Goal: Transaction & Acquisition: Obtain resource

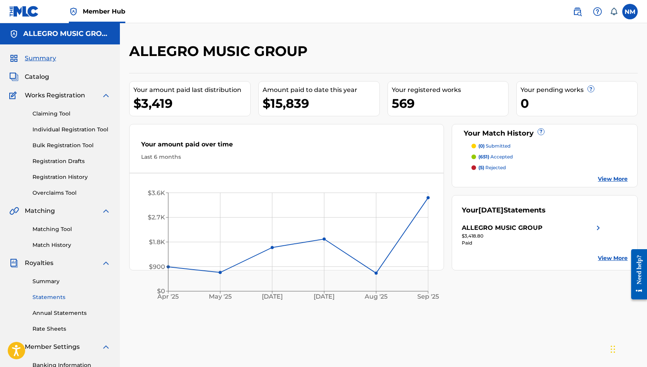
click at [44, 297] on link "Statements" at bounding box center [71, 298] width 78 height 8
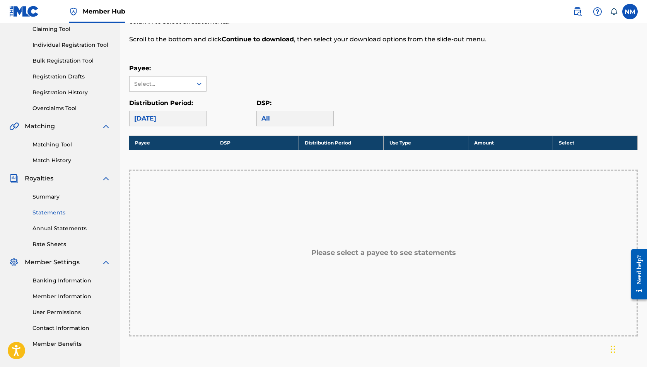
scroll to position [87, 0]
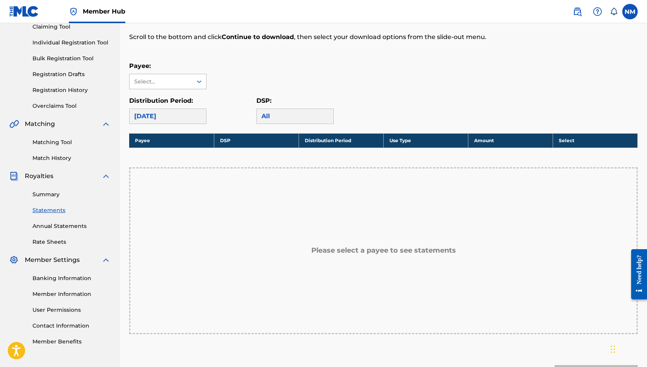
click at [201, 82] on icon at bounding box center [199, 81] width 5 height 3
click at [190, 105] on div "ALLEGRO MUSIC GROUP" at bounding box center [168, 103] width 77 height 29
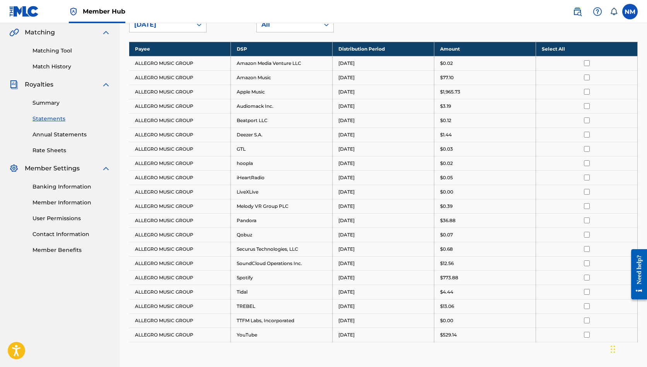
scroll to position [157, 0]
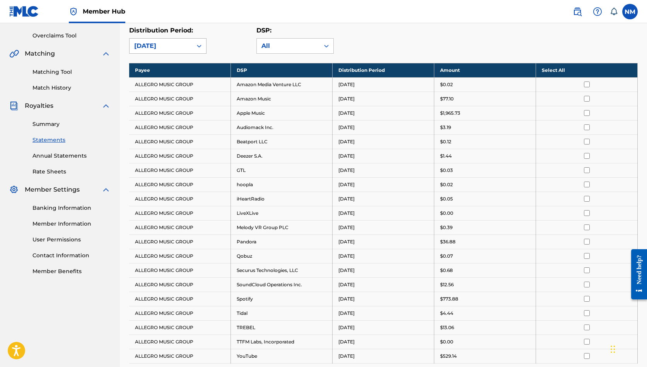
click at [197, 44] on icon at bounding box center [199, 46] width 8 height 8
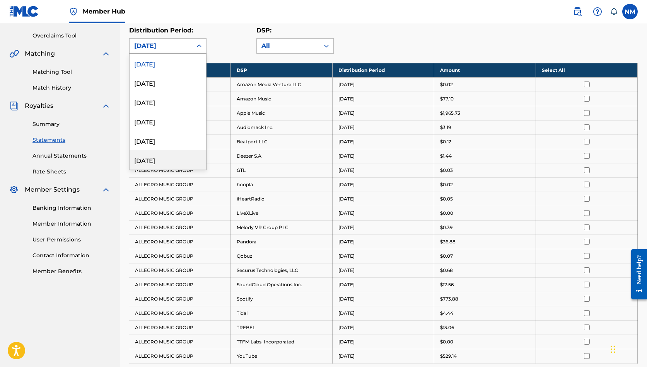
click at [191, 162] on div "[DATE]" at bounding box center [168, 159] width 77 height 19
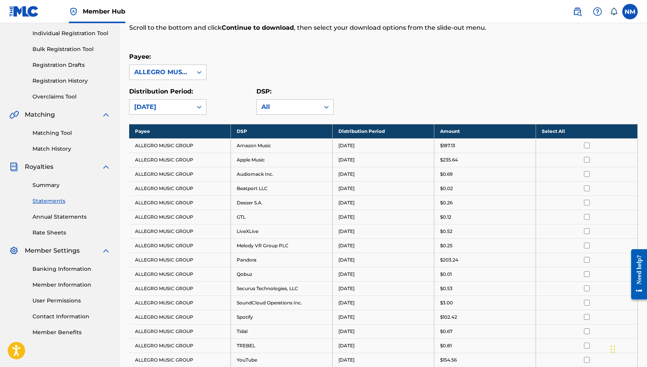
scroll to position [74, 0]
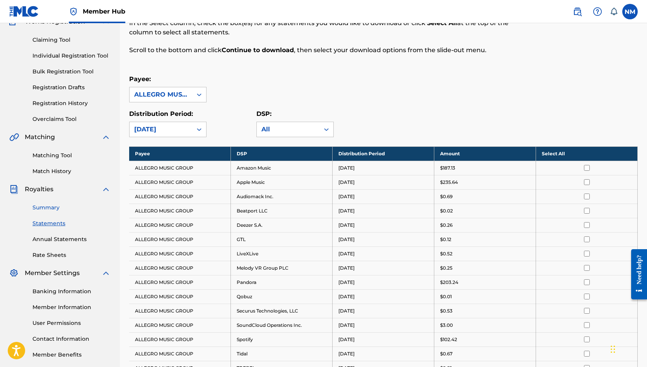
click at [50, 211] on link "Summary" at bounding box center [71, 208] width 78 height 8
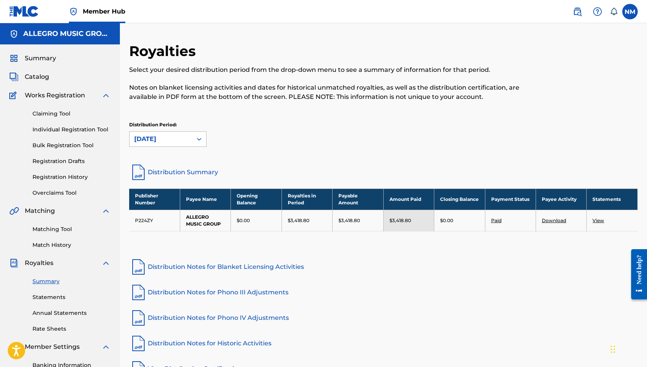
click at [195, 137] on div at bounding box center [199, 139] width 14 height 14
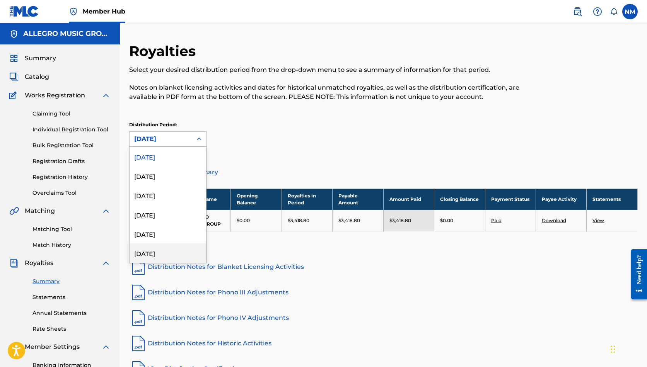
click at [176, 252] on div "[DATE]" at bounding box center [168, 253] width 77 height 19
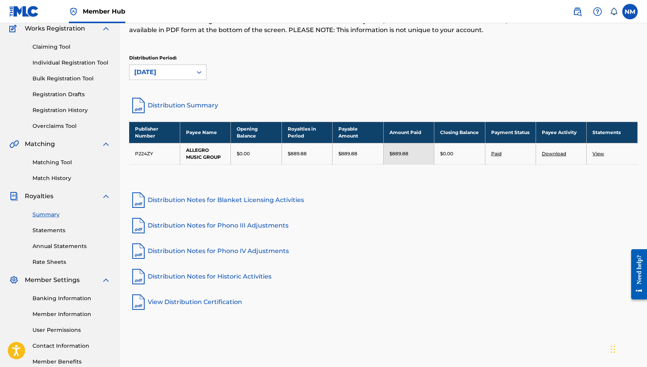
scroll to position [68, 0]
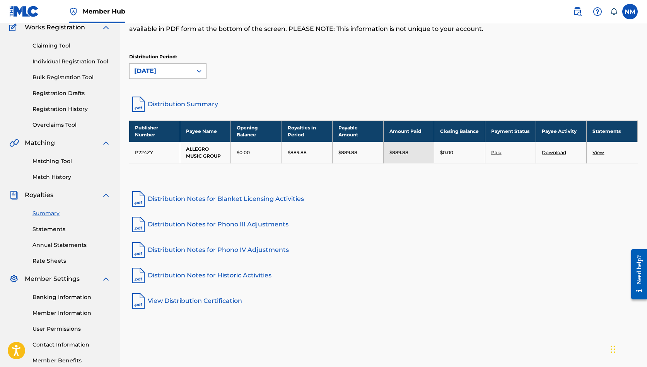
click at [598, 153] on link "View" at bounding box center [599, 153] width 12 height 6
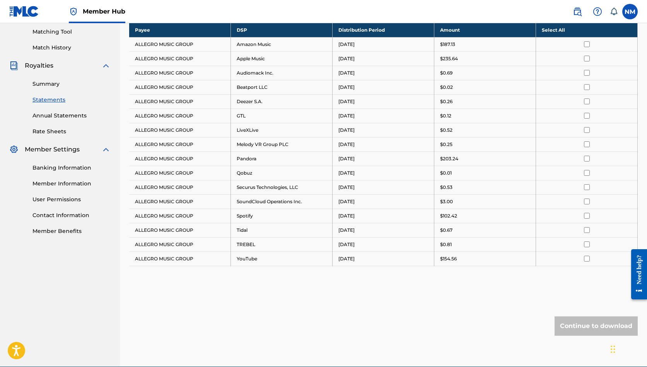
scroll to position [206, 0]
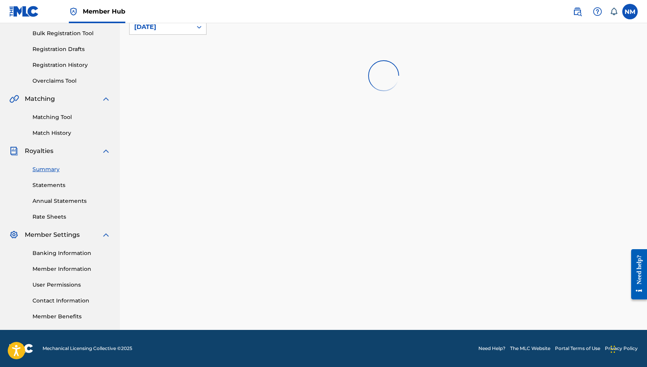
scroll to position [68, 0]
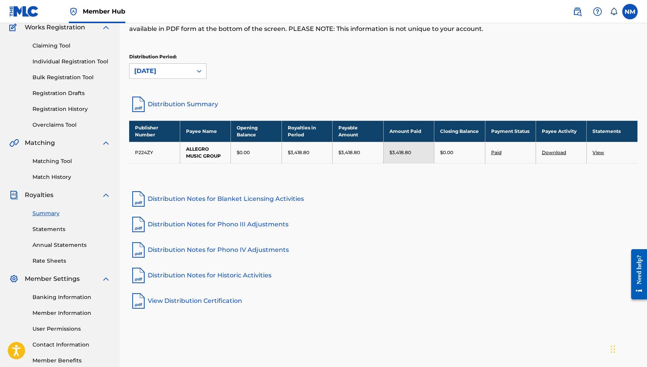
click at [192, 198] on link "Distribution Notes for Blanket Licensing Activities" at bounding box center [383, 199] width 509 height 19
click at [188, 278] on link "Distribution Notes for Historic Activities" at bounding box center [383, 276] width 509 height 19
click at [222, 227] on link "Distribution Notes for Phono III Adjustments" at bounding box center [383, 224] width 509 height 19
click at [215, 249] on link "Distribution Notes for Phono IV Adjustments" at bounding box center [383, 250] width 509 height 19
click at [179, 301] on link "View Distribution Certification" at bounding box center [383, 301] width 509 height 19
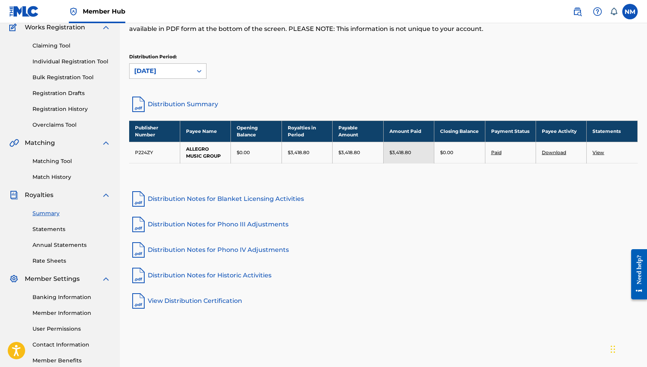
click at [200, 69] on icon at bounding box center [199, 71] width 8 height 8
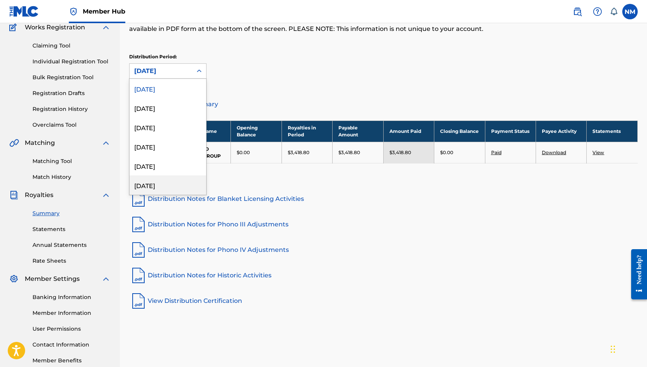
click at [182, 186] on div "[DATE]" at bounding box center [168, 185] width 77 height 19
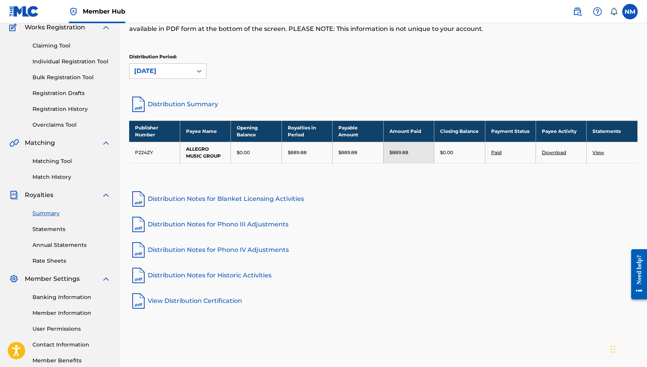
click at [550, 152] on link "Download" at bounding box center [554, 153] width 24 height 6
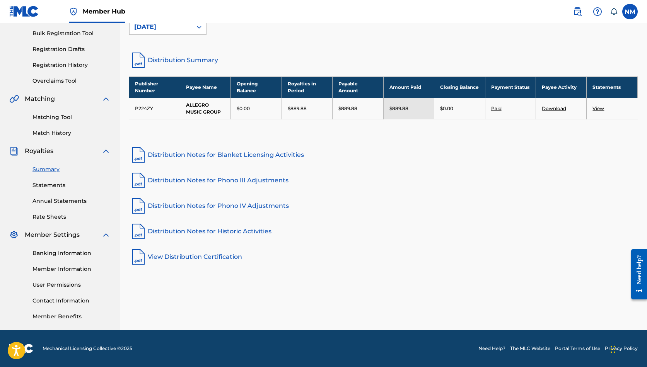
scroll to position [112, 0]
click at [431, 288] on div "Royalties Select your desired distribution period from the drop-down menu to se…" at bounding box center [383, 130] width 527 height 400
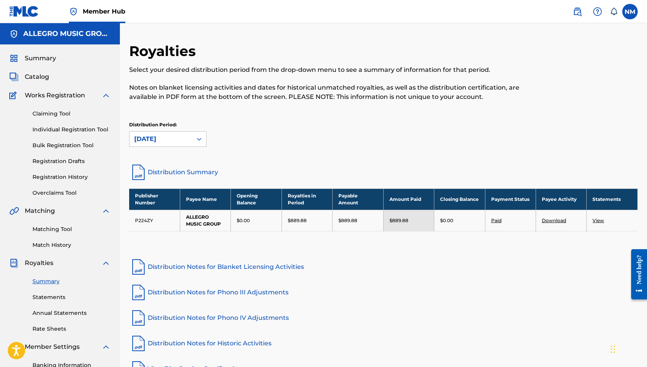
scroll to position [0, 0]
click at [181, 171] on link "Distribution Summary" at bounding box center [383, 172] width 509 height 19
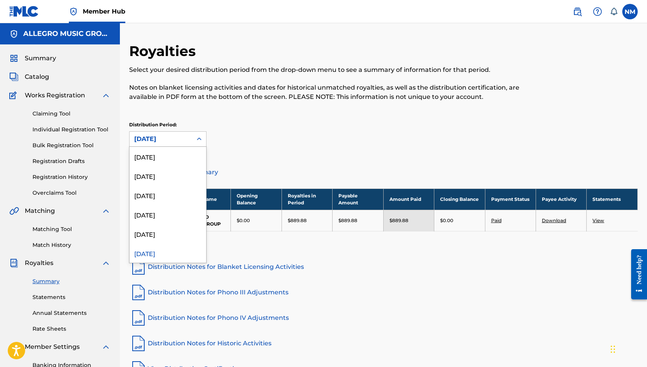
click at [201, 138] on icon at bounding box center [199, 139] width 8 height 8
click at [183, 231] on div "[DATE]" at bounding box center [168, 227] width 77 height 19
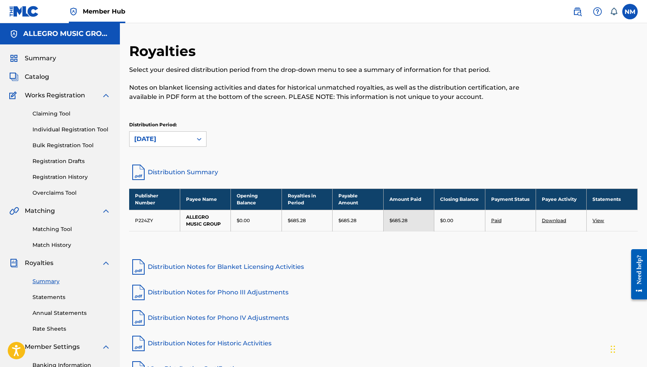
click at [550, 223] on link "Download" at bounding box center [554, 221] width 24 height 6
click at [200, 173] on link "Distribution Summary" at bounding box center [383, 172] width 509 height 19
click at [198, 139] on icon at bounding box center [199, 139] width 5 height 3
click at [201, 138] on icon at bounding box center [199, 139] width 8 height 8
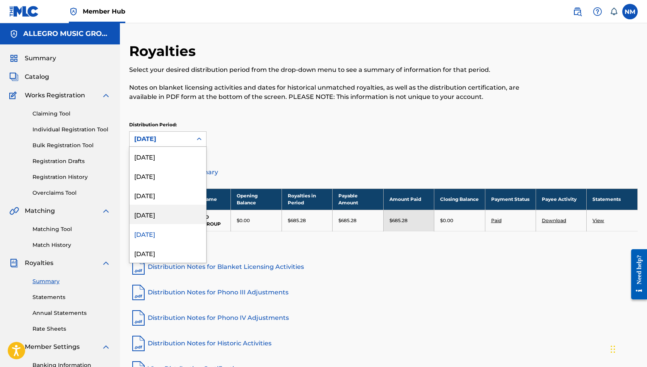
click at [188, 211] on div "[DATE]" at bounding box center [168, 214] width 77 height 19
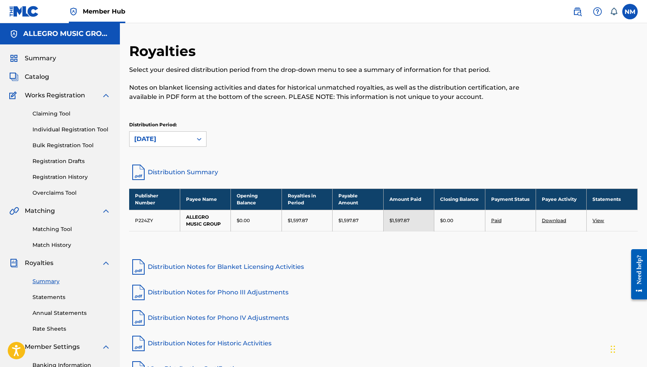
click at [188, 172] on link "Distribution Summary" at bounding box center [383, 172] width 509 height 19
click at [200, 138] on icon at bounding box center [199, 139] width 5 height 3
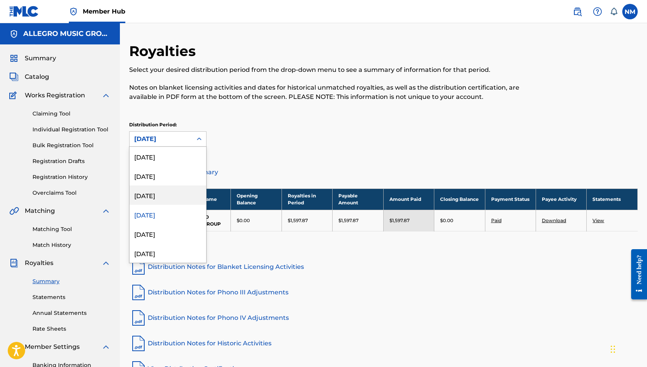
click at [193, 198] on div "[DATE]" at bounding box center [168, 195] width 77 height 19
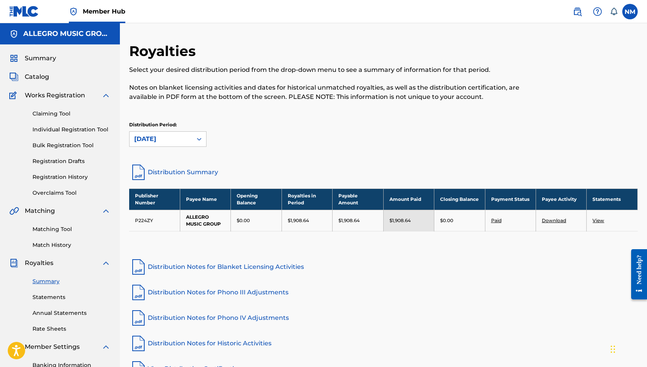
click at [197, 171] on link "Distribution Summary" at bounding box center [383, 172] width 509 height 19
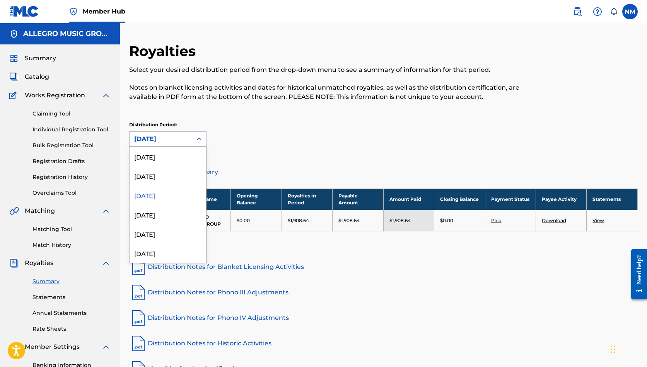
click at [193, 138] on div at bounding box center [199, 139] width 14 height 14
click at [191, 180] on div "[DATE]" at bounding box center [168, 175] width 77 height 19
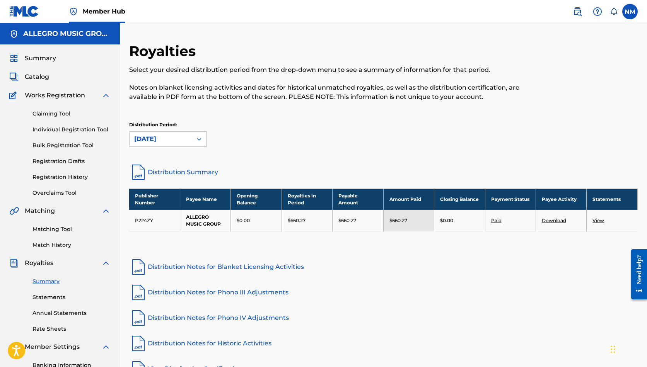
click at [200, 171] on link "Distribution Summary" at bounding box center [383, 172] width 509 height 19
click at [199, 139] on icon at bounding box center [199, 139] width 8 height 8
click at [200, 137] on icon at bounding box center [199, 139] width 8 height 8
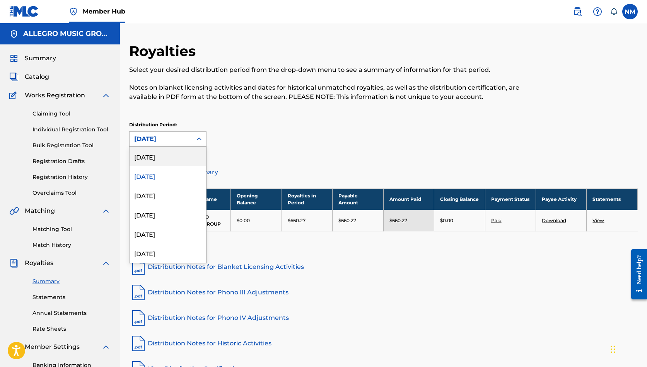
click at [194, 156] on div "[DATE]" at bounding box center [168, 156] width 77 height 19
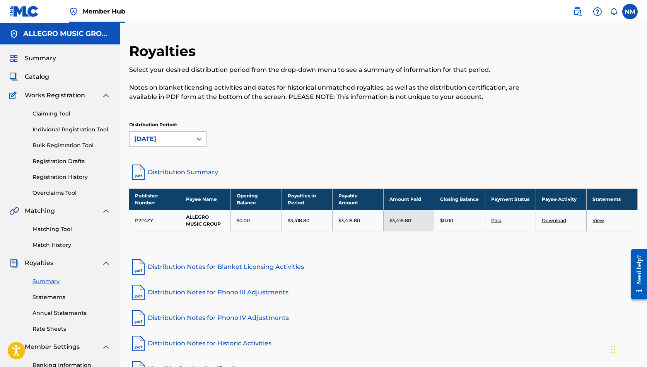
click at [183, 171] on link "Distribution Summary" at bounding box center [383, 172] width 509 height 19
